Goal: Information Seeking & Learning: Learn about a topic

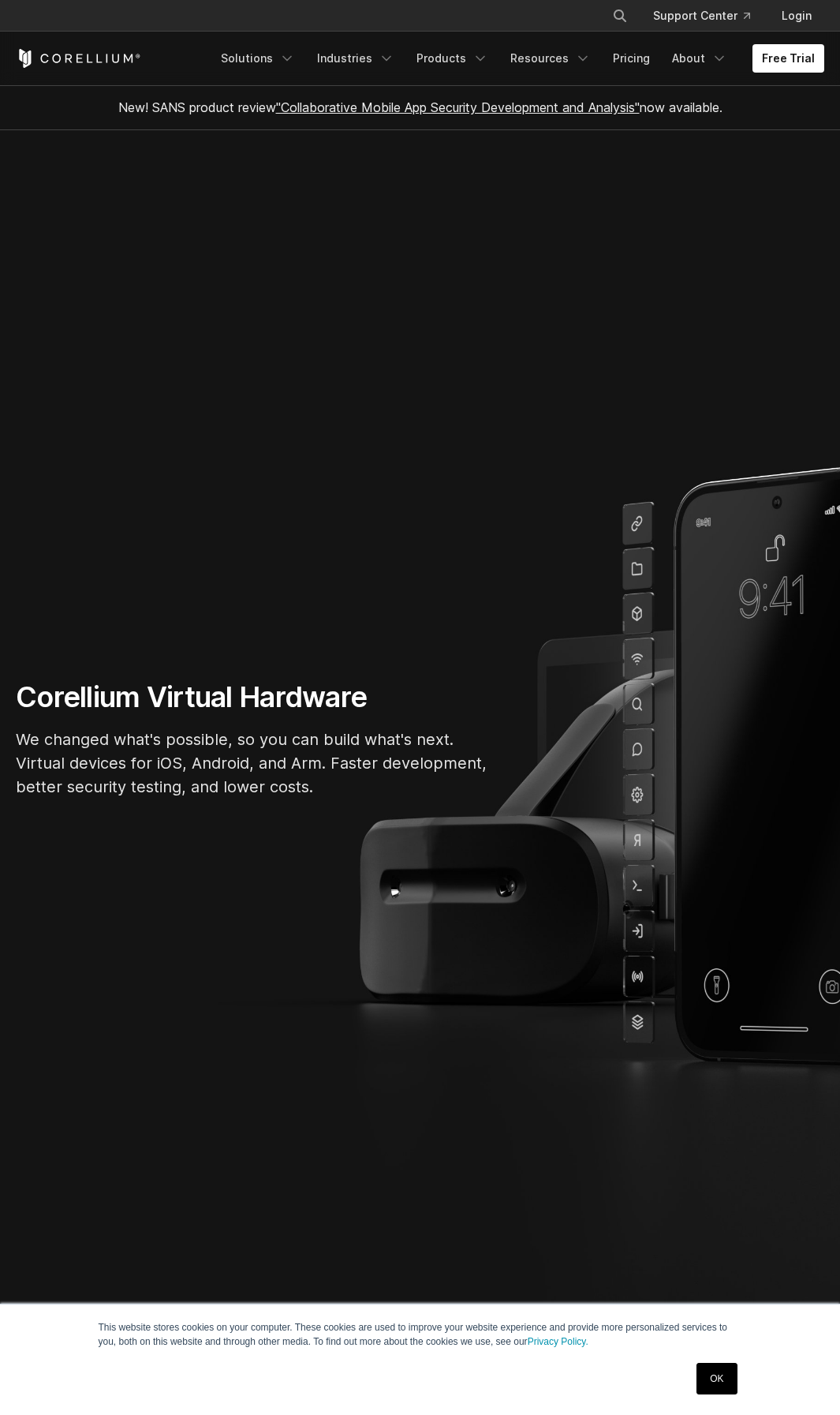
click at [473, 39] on div "Free Trial Solutions IoT" at bounding box center [420, 58] width 809 height 53
click at [467, 75] on div "Free Trial Solutions IoT" at bounding box center [420, 58] width 809 height 53
click at [463, 64] on link "Products" at bounding box center [453, 58] width 91 height 28
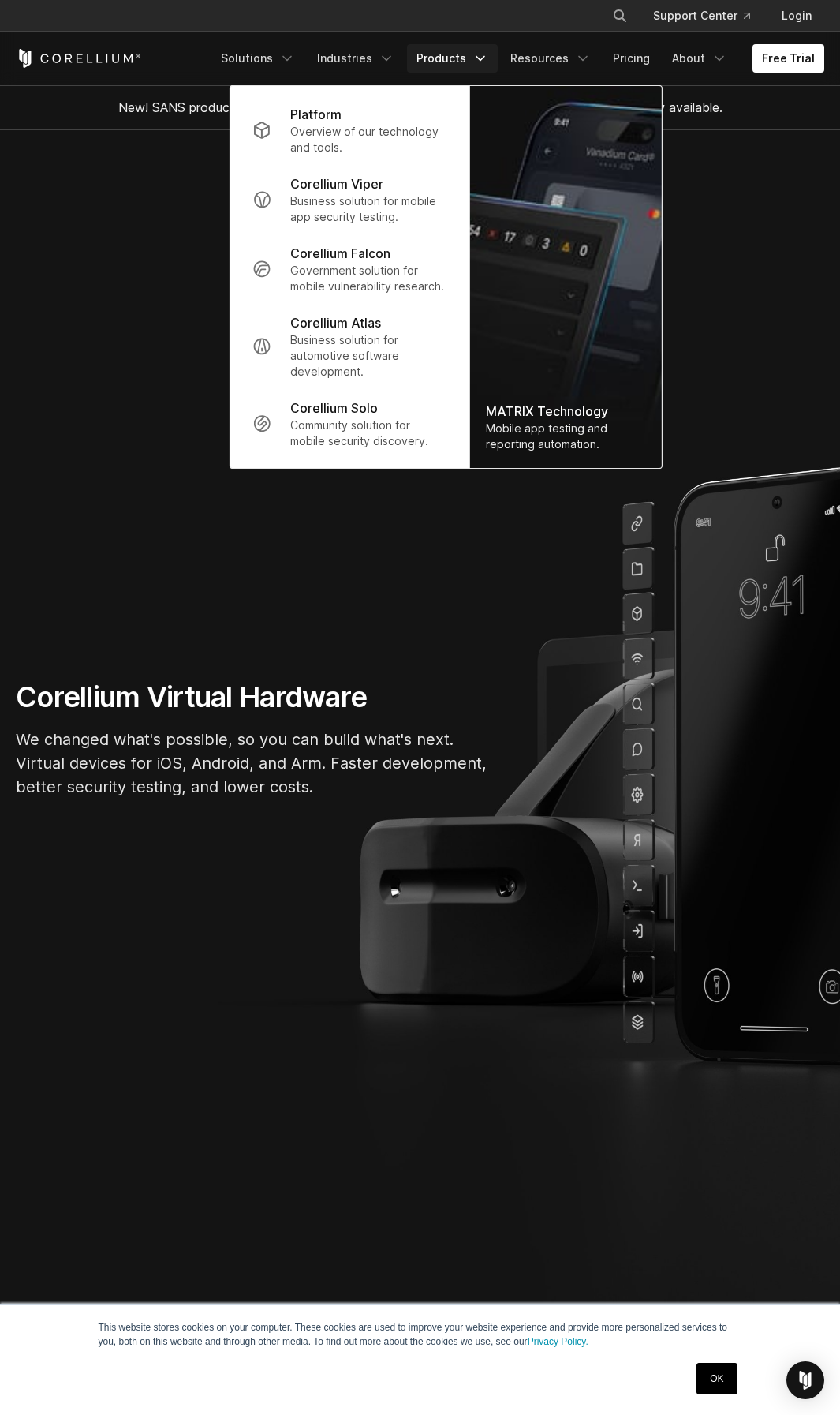
click at [625, 502] on section "Corellium Virtual Hardware We changed what's possible, so you can build what's …" at bounding box center [420, 746] width 840 height 1231
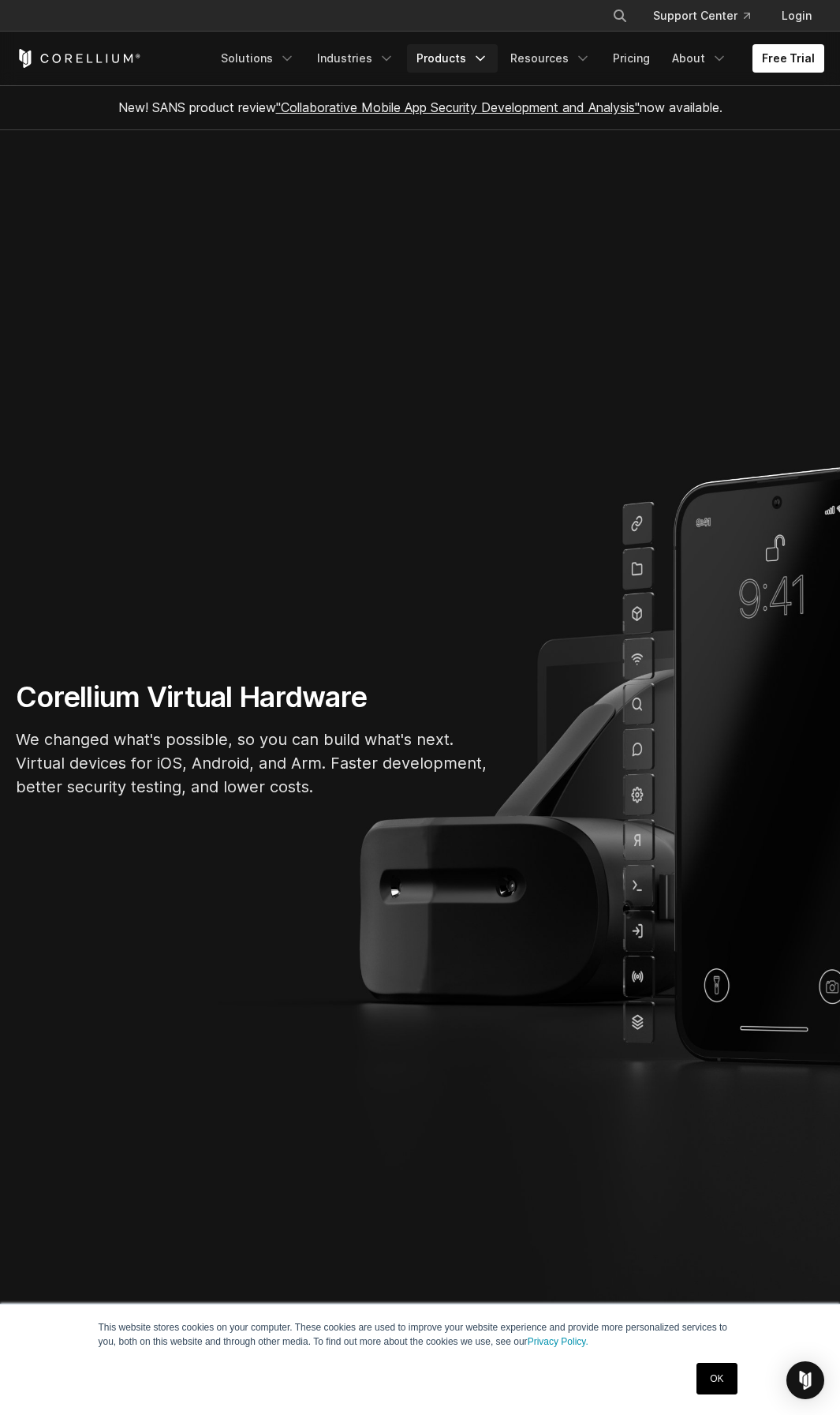
click at [455, 68] on link "Products" at bounding box center [453, 58] width 91 height 28
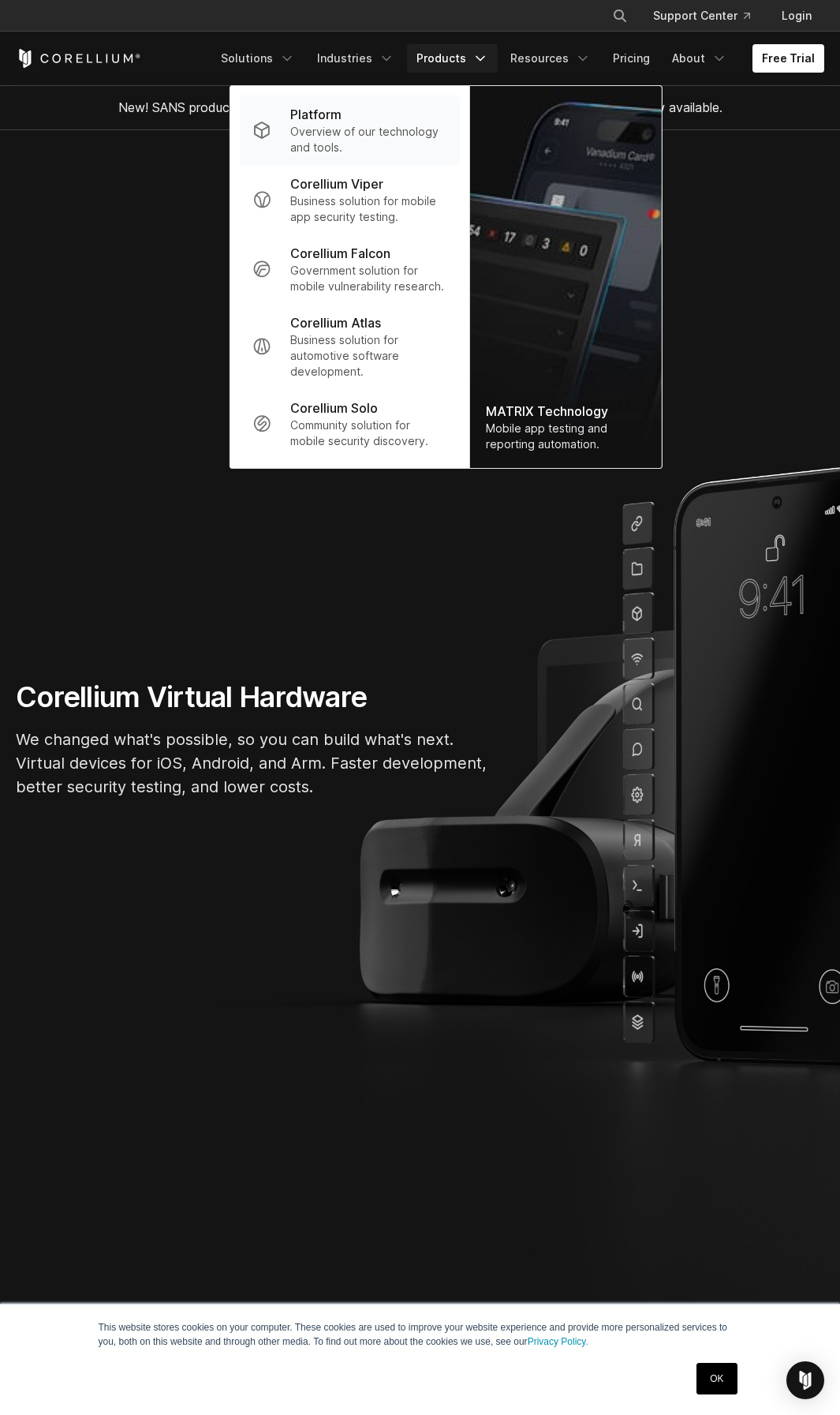
click at [410, 117] on div "Platform" at bounding box center [369, 114] width 157 height 19
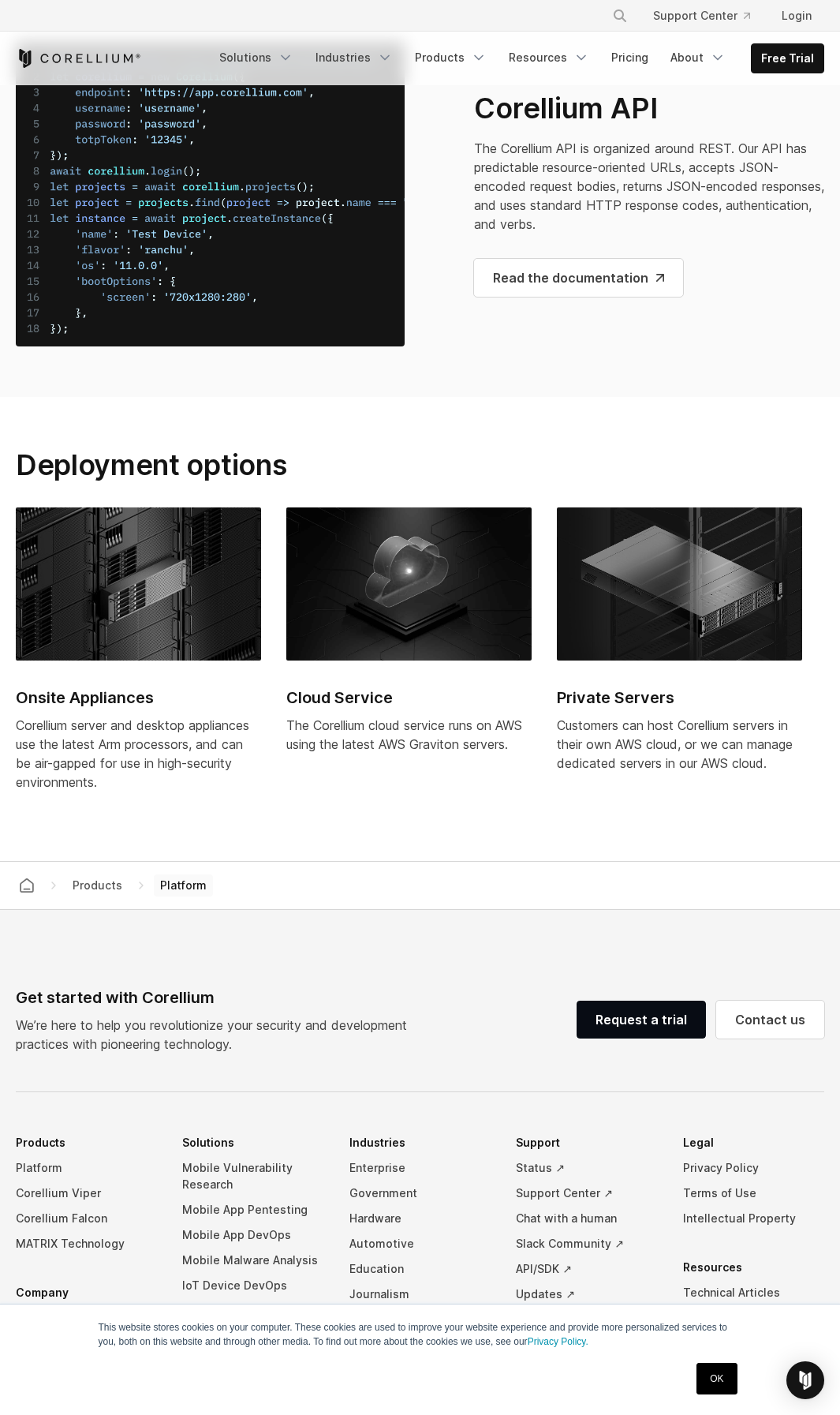
scroll to position [5602, 0]
